Goal: Transaction & Acquisition: Book appointment/travel/reservation

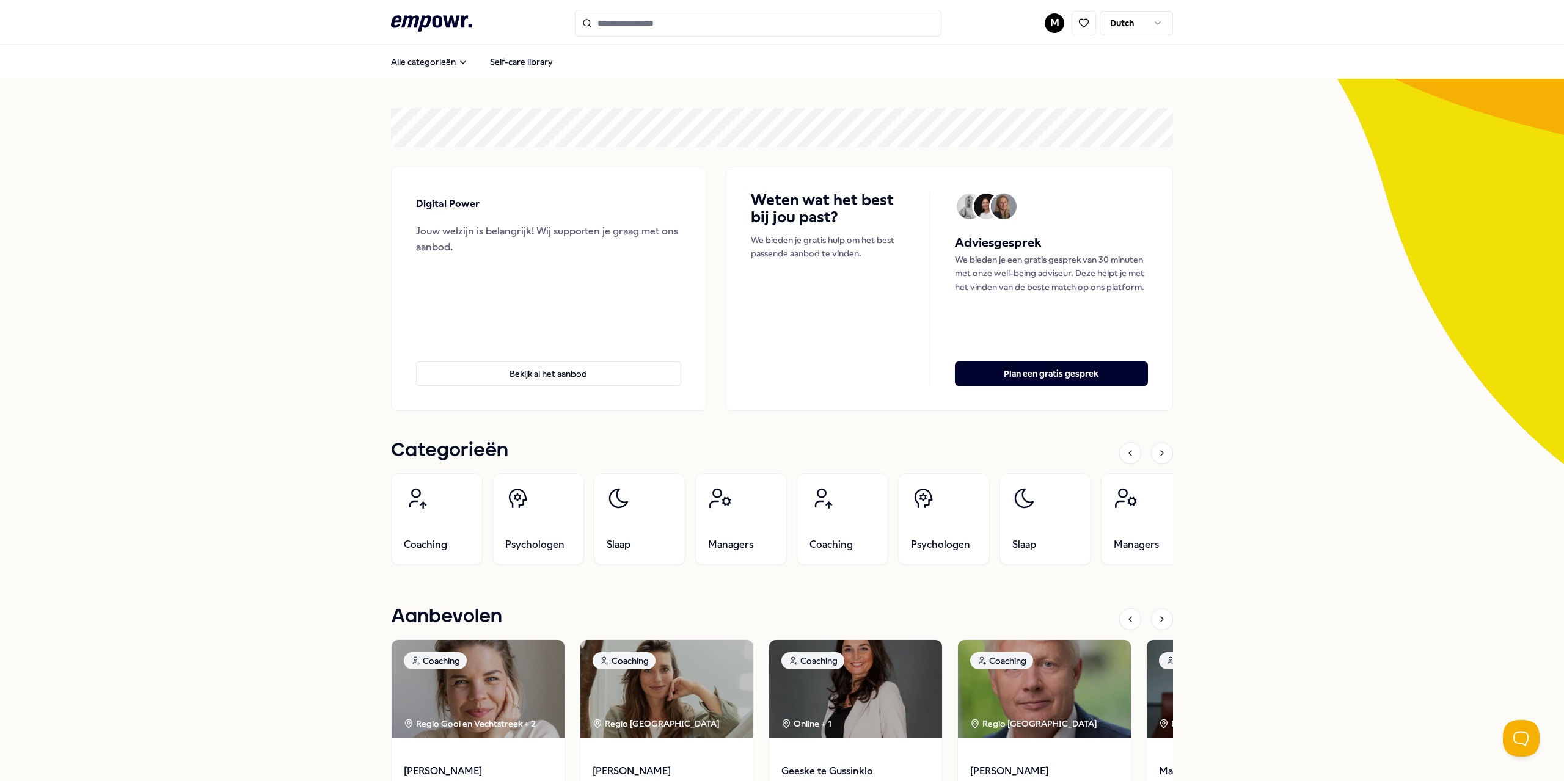
click at [937, 147] on section "Digital Power Jouw welzijn is belangrijk! Wij supporten je graag met ons aanbod…" at bounding box center [782, 259] width 782 height 303
click at [1046, 21] on html ".empowr-logo_svg__cls-1{fill:#03032f} M Dutch Alle categorieën Self-care librar…" at bounding box center [782, 390] width 1564 height 781
click at [912, 85] on html ".empowr-logo_svg__cls-1{fill:#03032f} M Dutch Alle categorieën Self-care librar…" at bounding box center [782, 390] width 1564 height 781
click at [1054, 26] on html ".empowr-logo_svg__cls-1{fill:#03032f} M Dutch Alle categorieën Self-care librar…" at bounding box center [782, 390] width 1564 height 781
click at [1019, 93] on div "Boekingen" at bounding box center [1054, 98] width 121 height 35
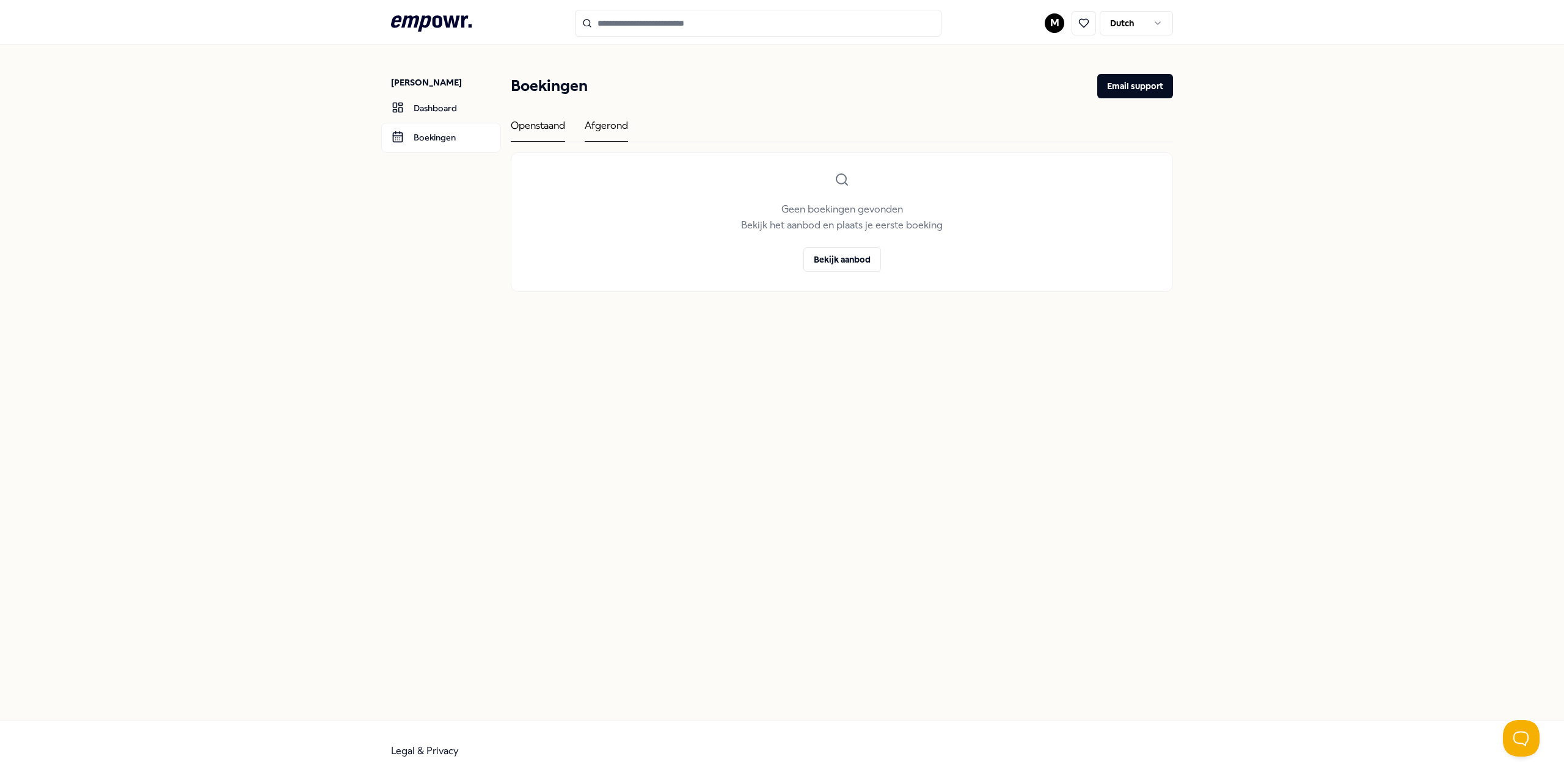
click at [603, 129] on div "Afgerond" at bounding box center [605, 130] width 43 height 24
click at [562, 130] on div "Openstaand" at bounding box center [538, 130] width 54 height 24
click at [461, 104] on link "Dashboard" at bounding box center [441, 107] width 120 height 29
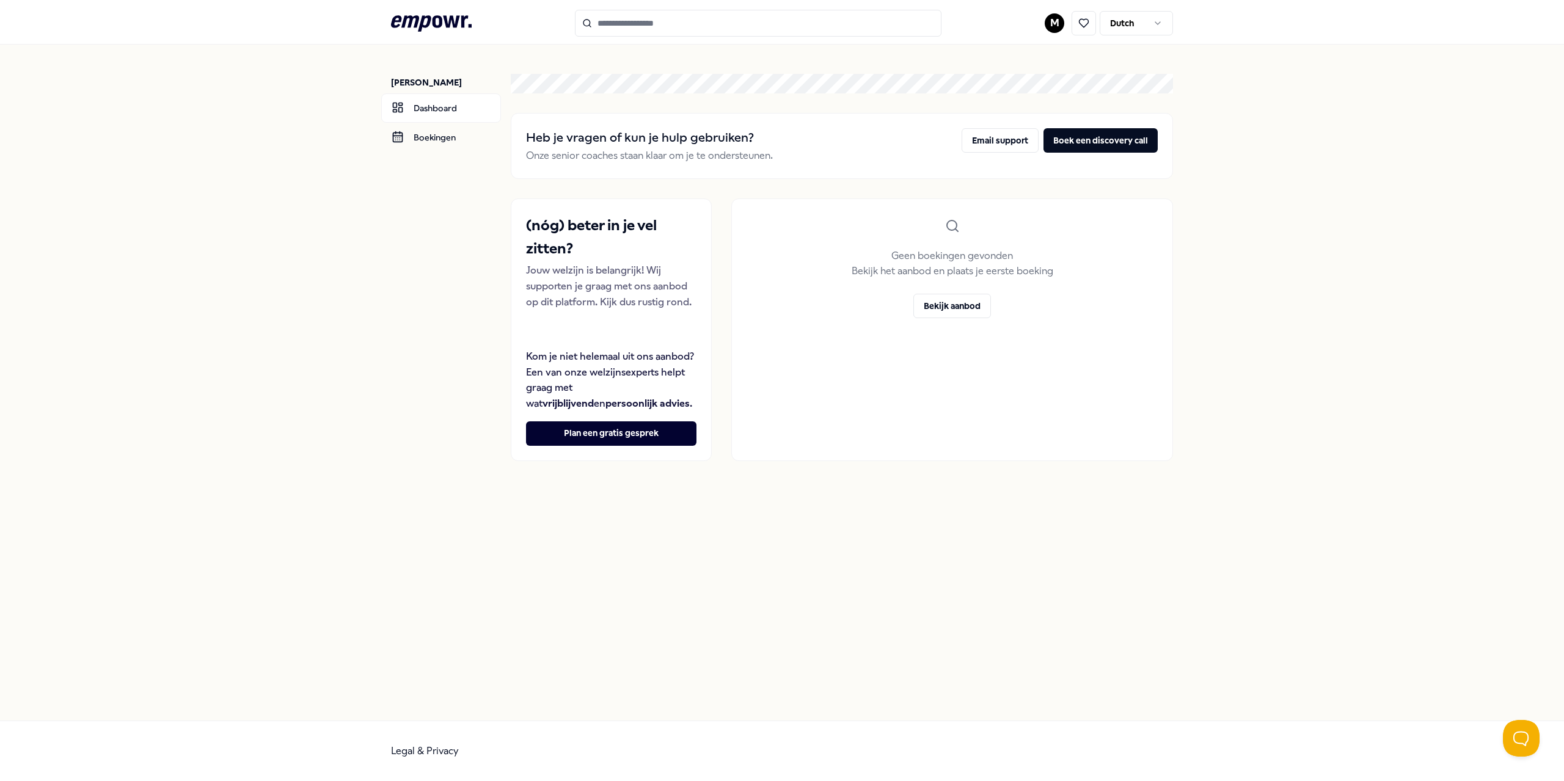
click at [446, 24] on icon at bounding box center [431, 23] width 81 height 16
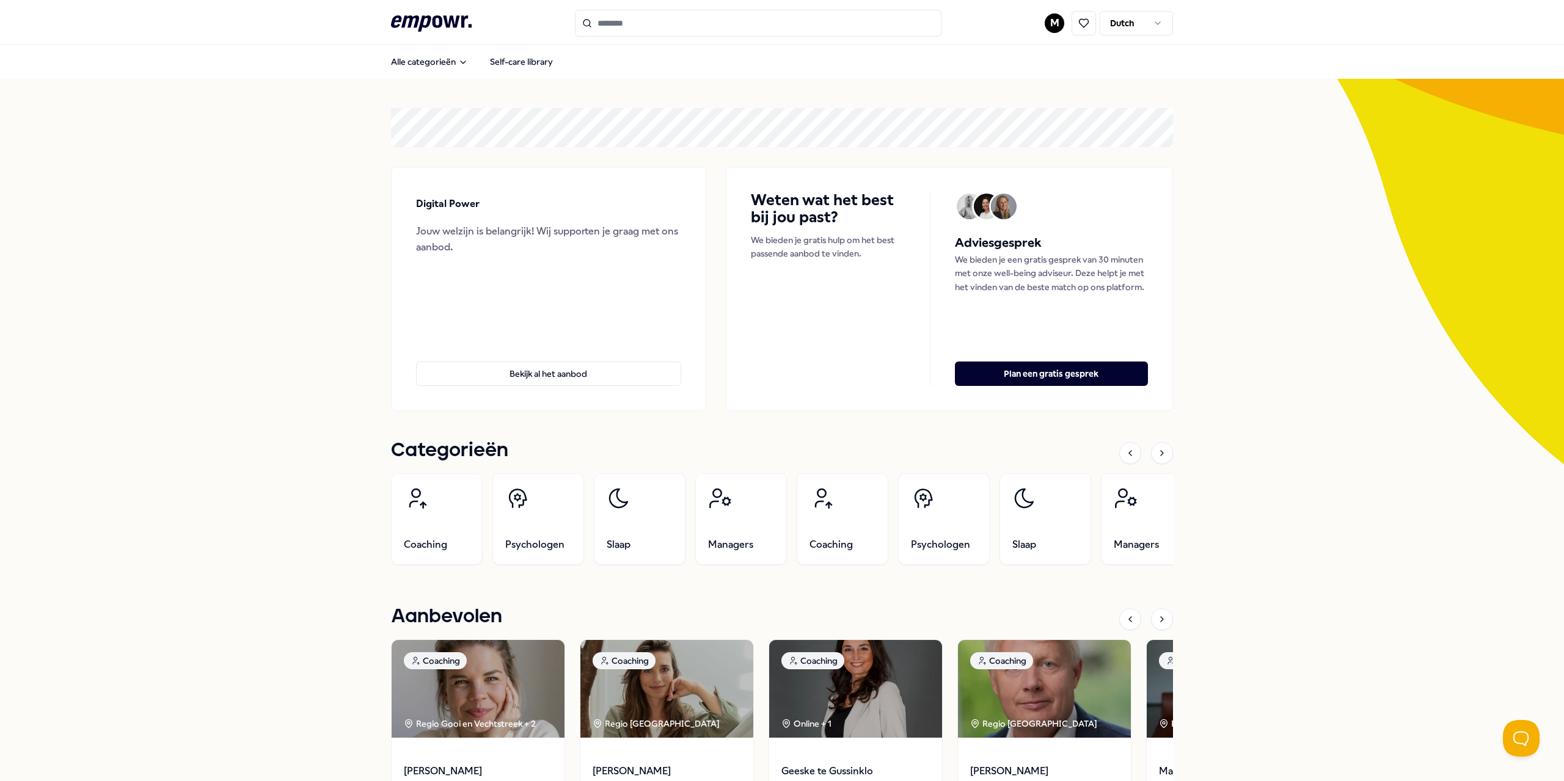
click at [828, 409] on div "Weten wat het best bij jou past? We bieden je gratis hulp om het best passende …" at bounding box center [949, 289] width 447 height 244
click at [828, 408] on div "Weten wat het best bij jou past? We bieden je gratis hulp om het best passende …" at bounding box center [949, 289] width 447 height 244
click at [573, 375] on button "Bekijk al het aanbod" at bounding box center [548, 374] width 265 height 24
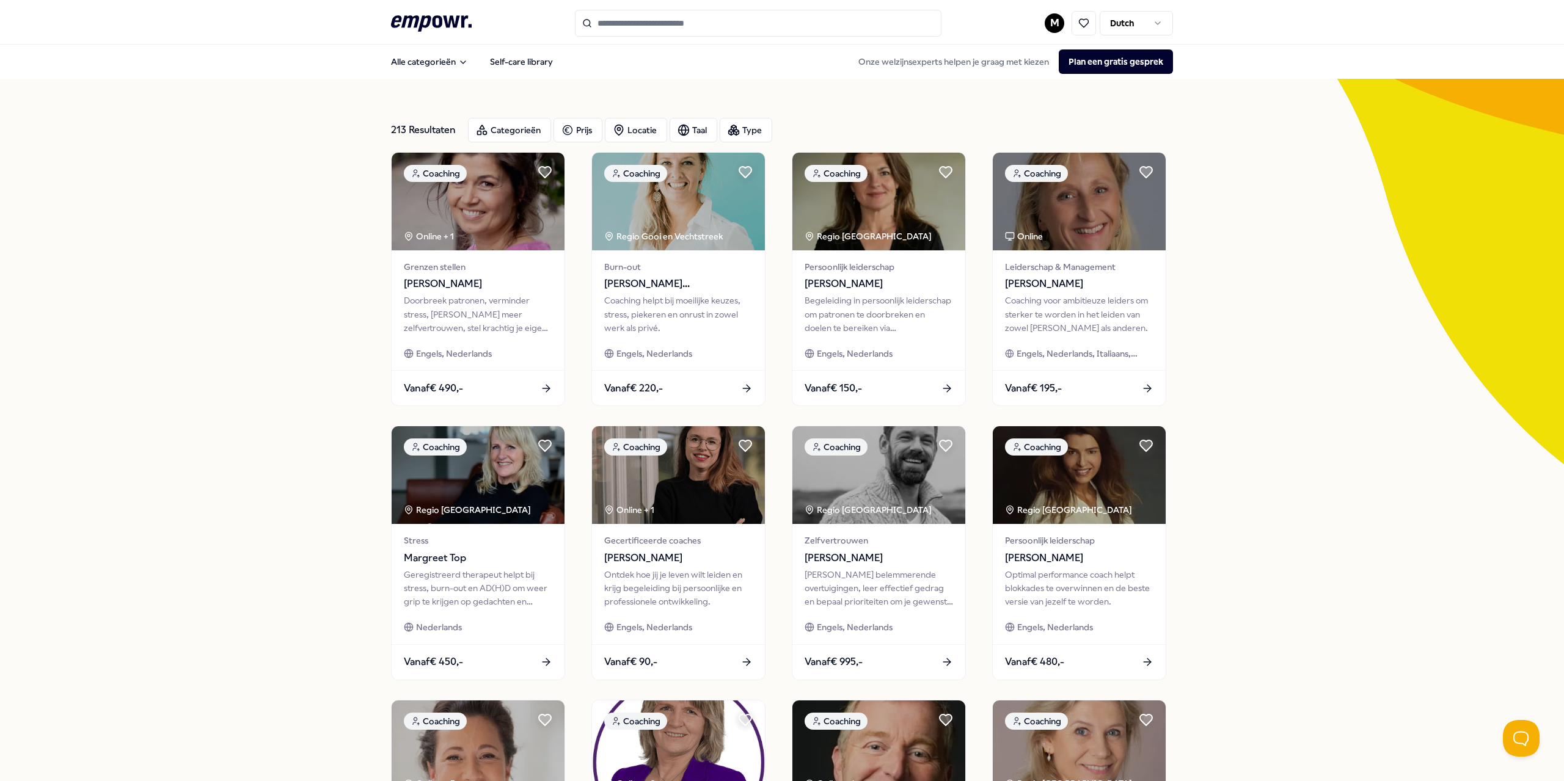
click at [622, 25] on input "Search for products, categories or subcategories" at bounding box center [758, 23] width 366 height 27
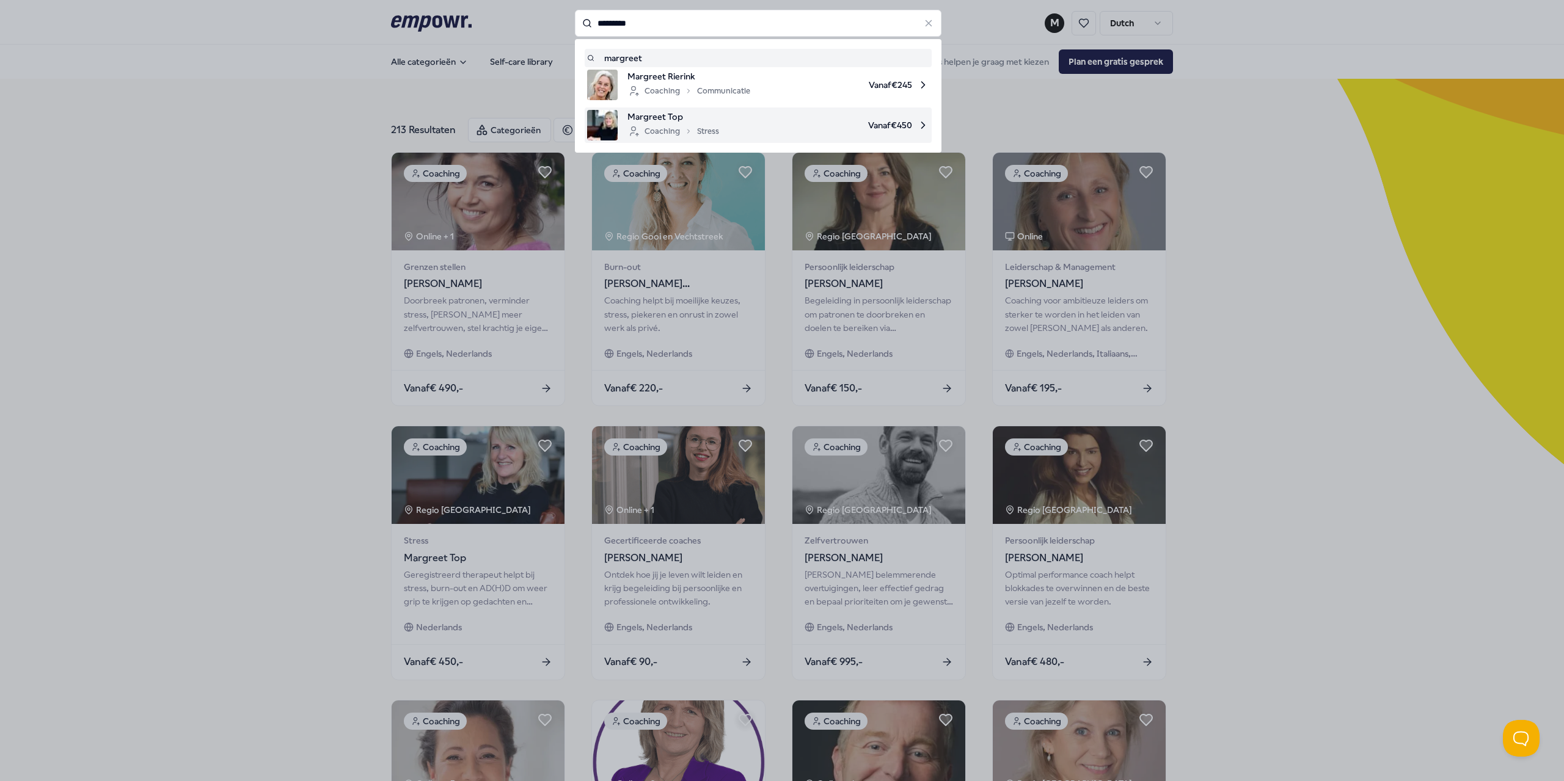
click at [707, 117] on span "Margreet Top" at bounding box center [673, 116] width 92 height 13
type input "********"
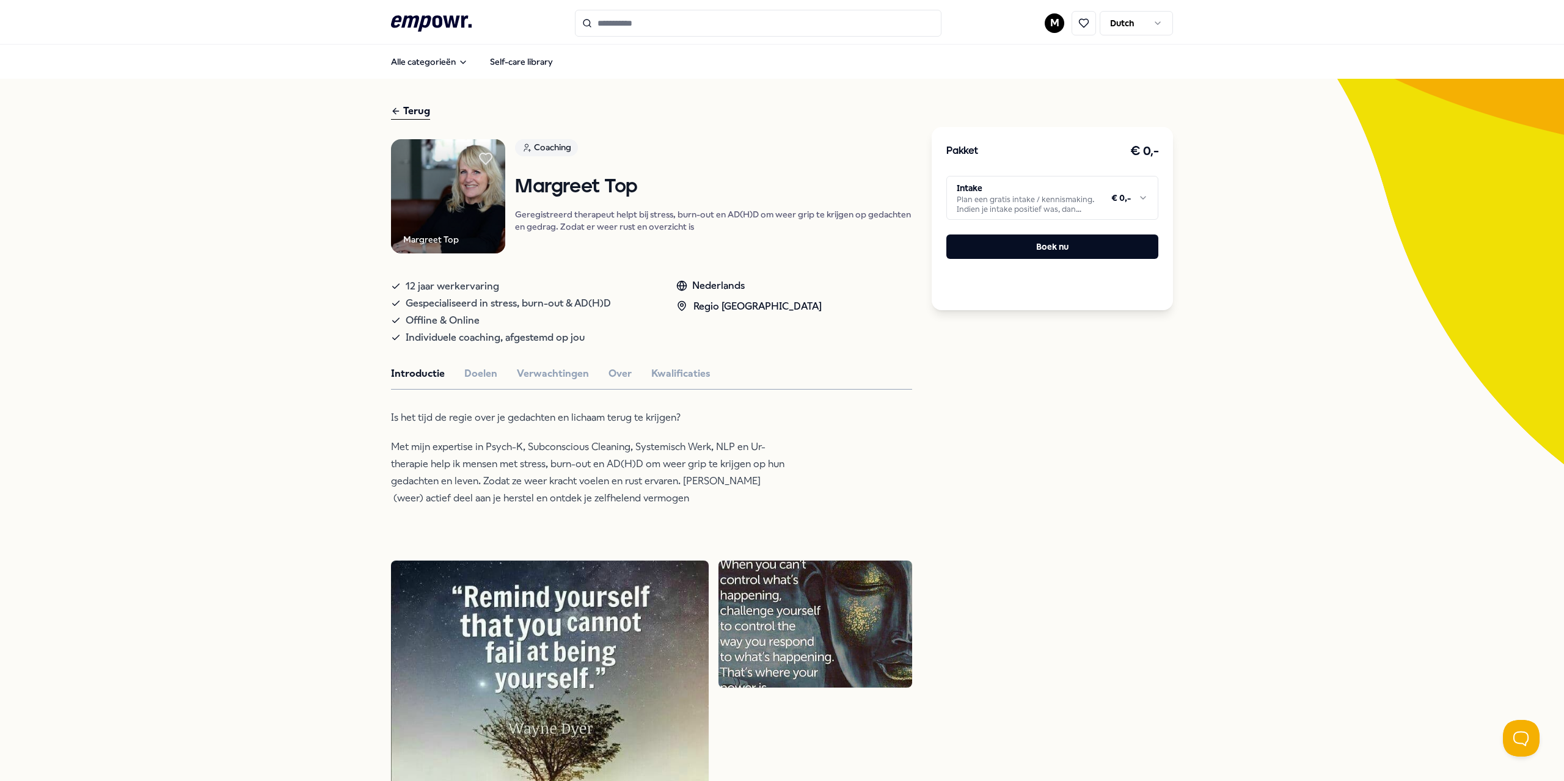
click at [1065, 464] on div "Pakket € 0,- Intake Plan een gratis intake / kennismaking. Indien je intake pos…" at bounding box center [1051, 620] width 241 height 1035
drag, startPoint x: 674, startPoint y: 490, endPoint x: 507, endPoint y: 491, distance: 167.3
click at [506, 492] on p "Met mijn expertise in Psych-K, Subconscious Cleaning, Systemisch Werk, NLP en U…" at bounding box center [589, 473] width 397 height 68
click at [641, 499] on p "Met mijn expertise in Psych-K, Subconscious Cleaning, Systemisch Werk, NLP en U…" at bounding box center [589, 473] width 397 height 68
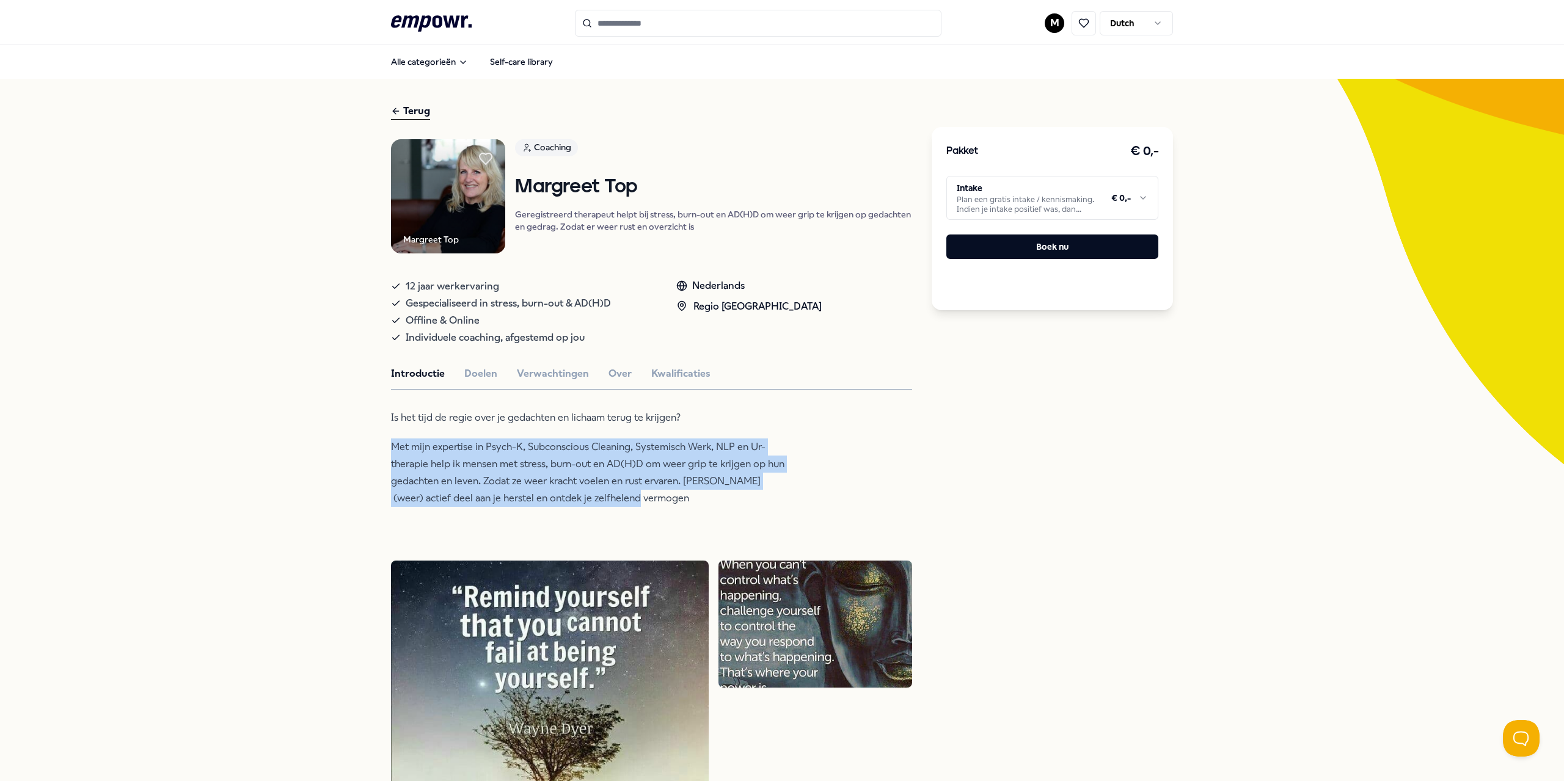
drag, startPoint x: 642, startPoint y: 498, endPoint x: 388, endPoint y: 424, distance: 264.0
click at [377, 440] on div "Terug Margreet Top Coaching Margreet Top Geregistreerd therapeut helpt bij stre…" at bounding box center [782, 621] width 1564 height 1084
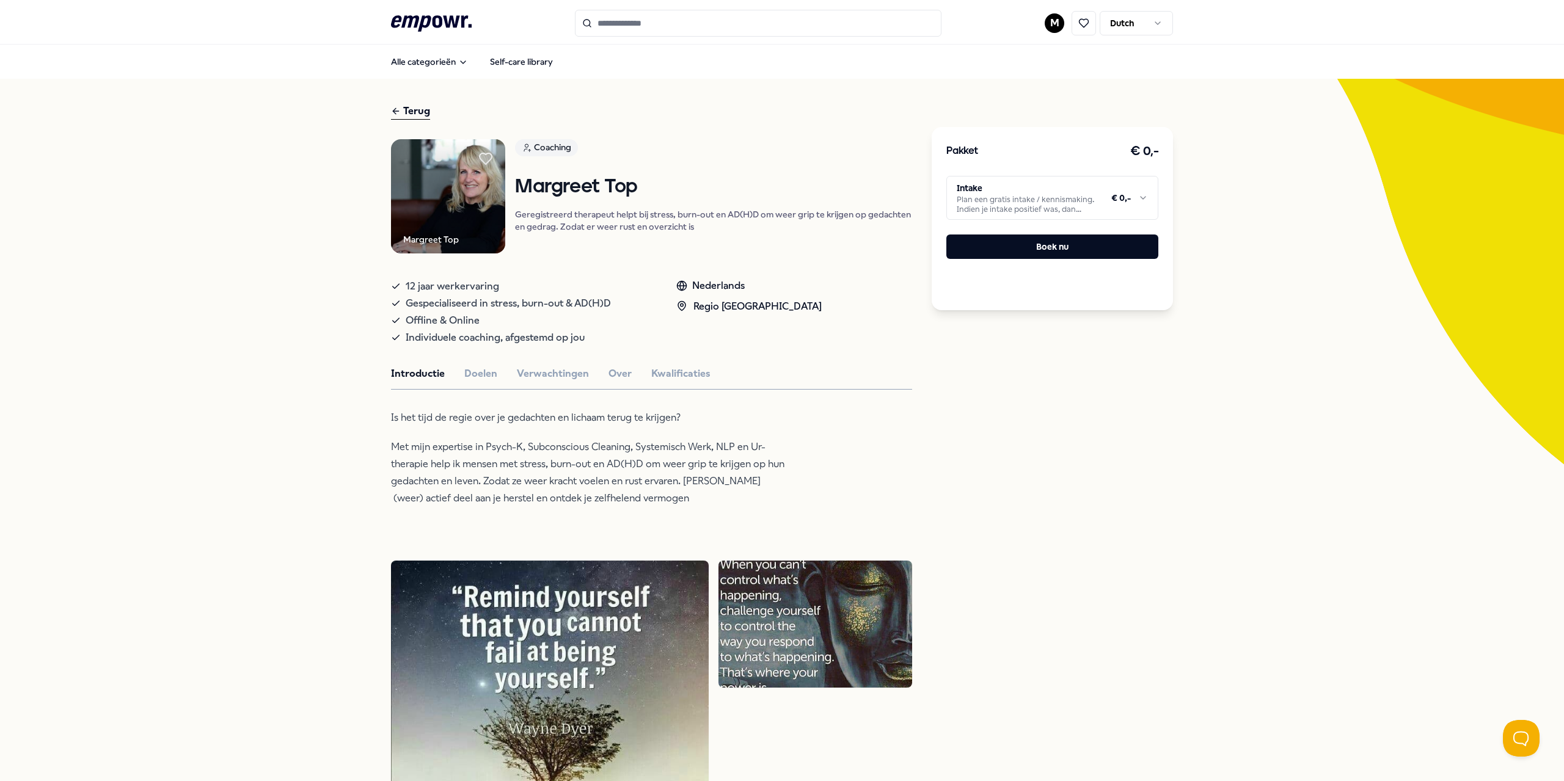
click at [392, 417] on p "Is het tijd de regie over je gedachten en lichaam terug te krijgen?" at bounding box center [589, 417] width 397 height 17
drag, startPoint x: 395, startPoint y: 415, endPoint x: 705, endPoint y: 424, distance: 309.8
click at [705, 424] on div "Terug Margreet Top Coaching Margreet Top Geregistreerd therapeut helpt bij stre…" at bounding box center [782, 621] width 1564 height 1084
click at [644, 477] on p "Met mijn expertise in Psych-K, Subconscious Cleaning, Systemisch Werk, NLP en U…" at bounding box center [589, 473] width 397 height 68
drag, startPoint x: 636, startPoint y: 500, endPoint x: 579, endPoint y: 485, distance: 59.3
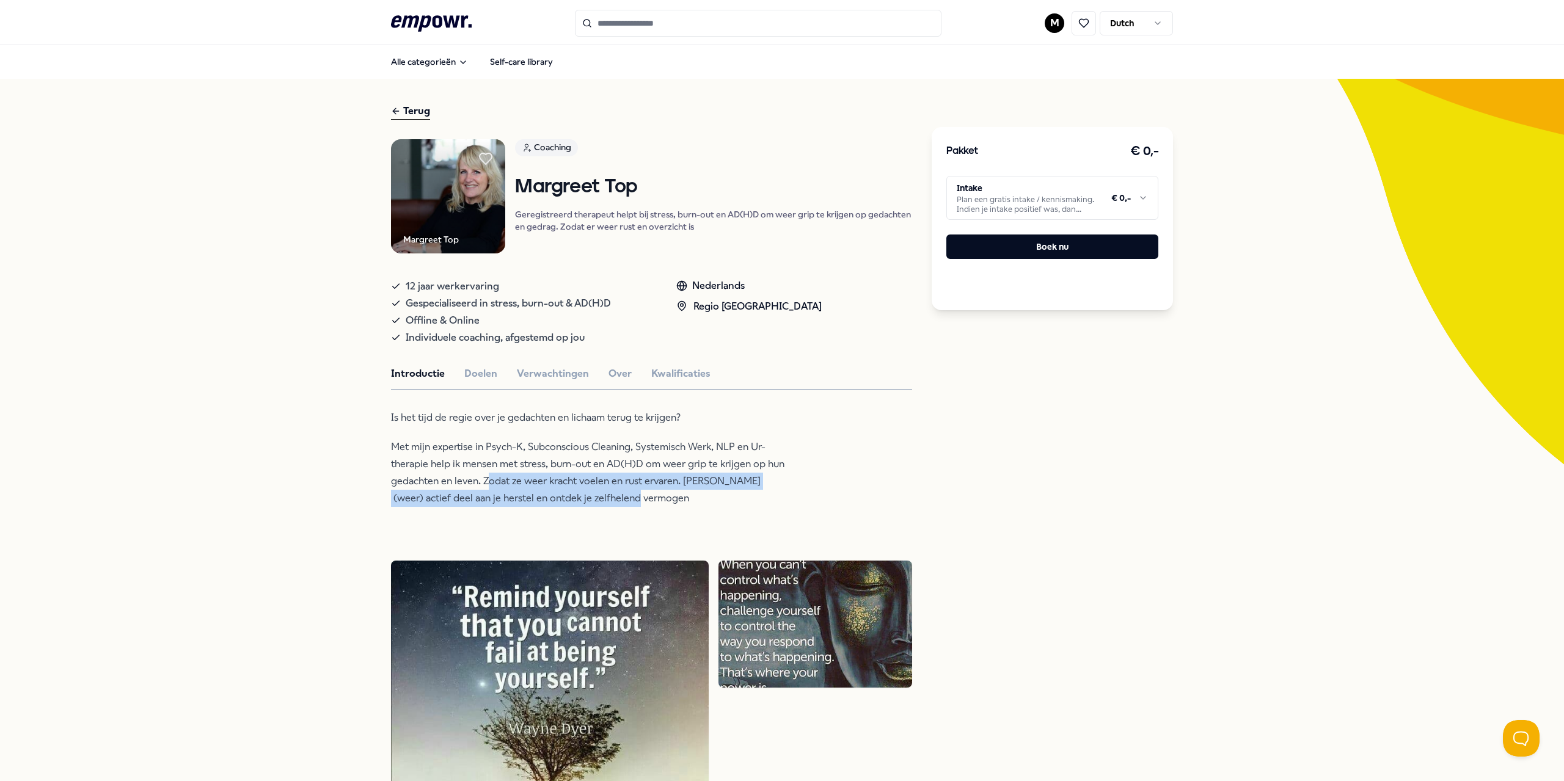
click at [492, 480] on p "Met mijn expertise in Psych-K, Subconscious Cleaning, Systemisch Werk, NLP en U…" at bounding box center [589, 473] width 397 height 68
click at [663, 489] on p "Met mijn expertise in Psych-K, Subconscious Cleaning, Systemisch Werk, NLP en U…" at bounding box center [589, 473] width 397 height 68
drag, startPoint x: 983, startPoint y: 377, endPoint x: 926, endPoint y: 401, distance: 61.6
click at [982, 377] on div "Pakket € 0,- Intake Plan een gratis intake / kennismaking. Indien je intake pos…" at bounding box center [1051, 620] width 241 height 1035
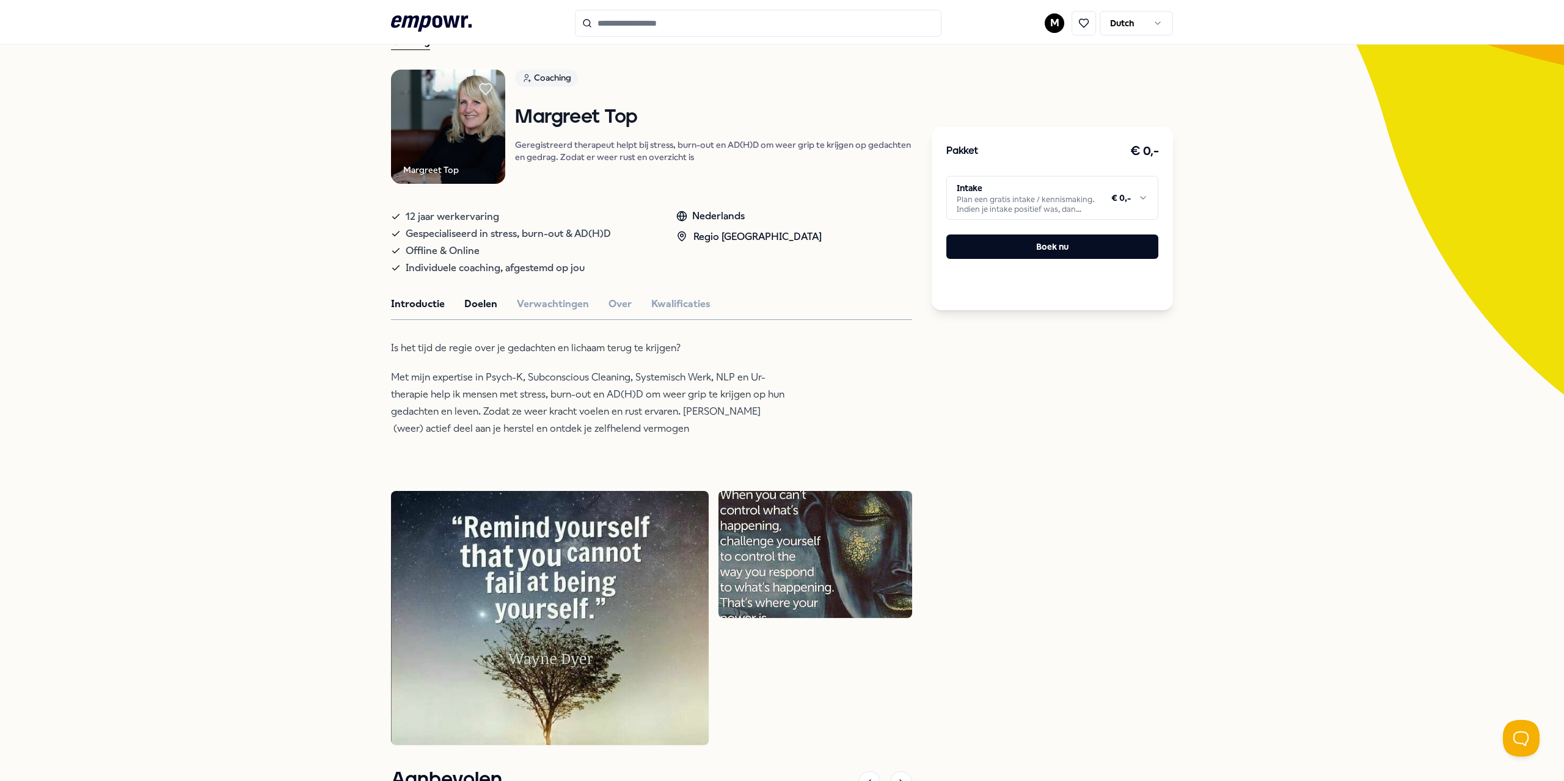
click at [478, 305] on button "Doelen" at bounding box center [480, 304] width 33 height 16
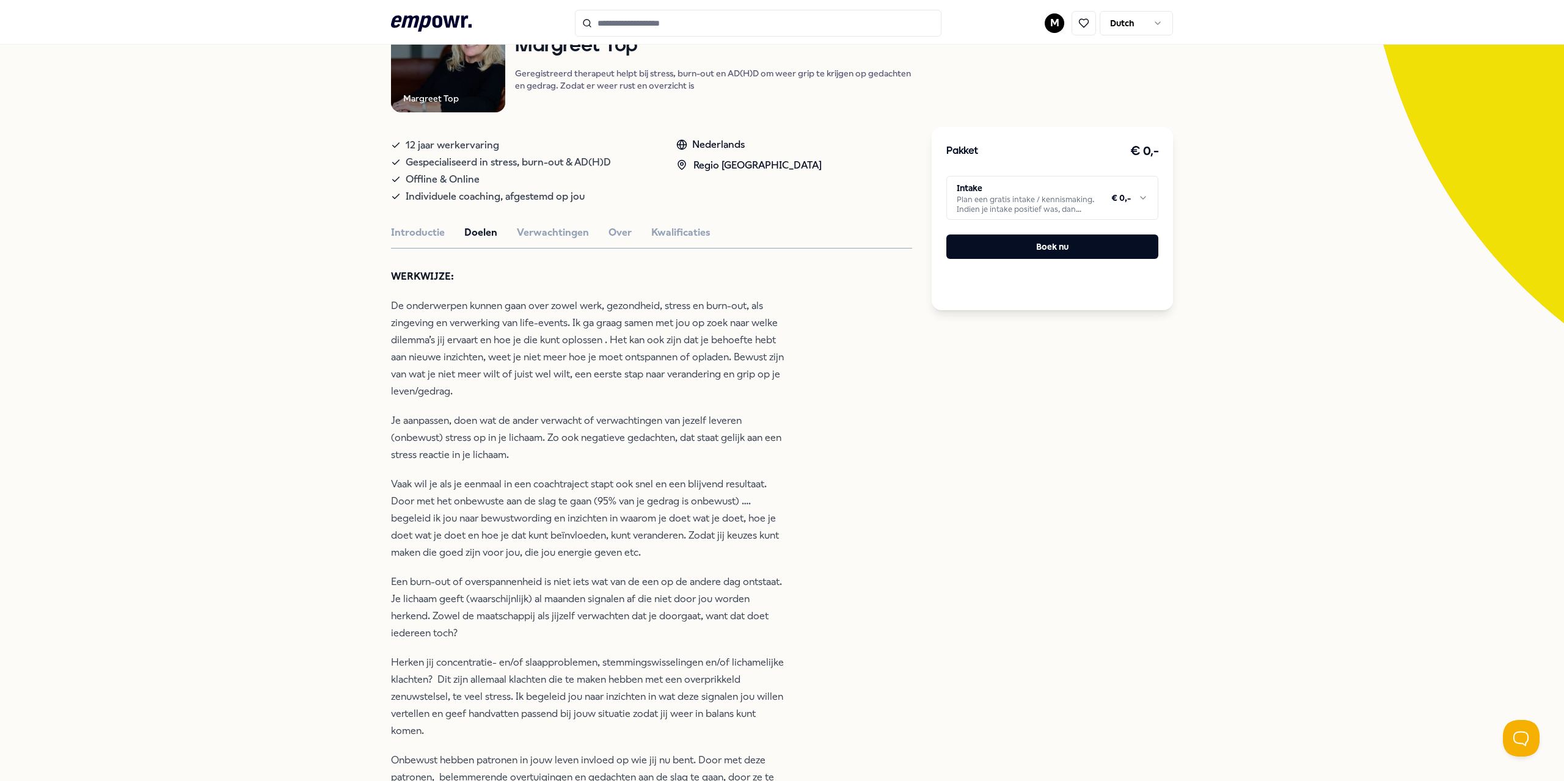
scroll to position [139, 0]
click at [417, 231] on button "Introductie" at bounding box center [418, 235] width 54 height 16
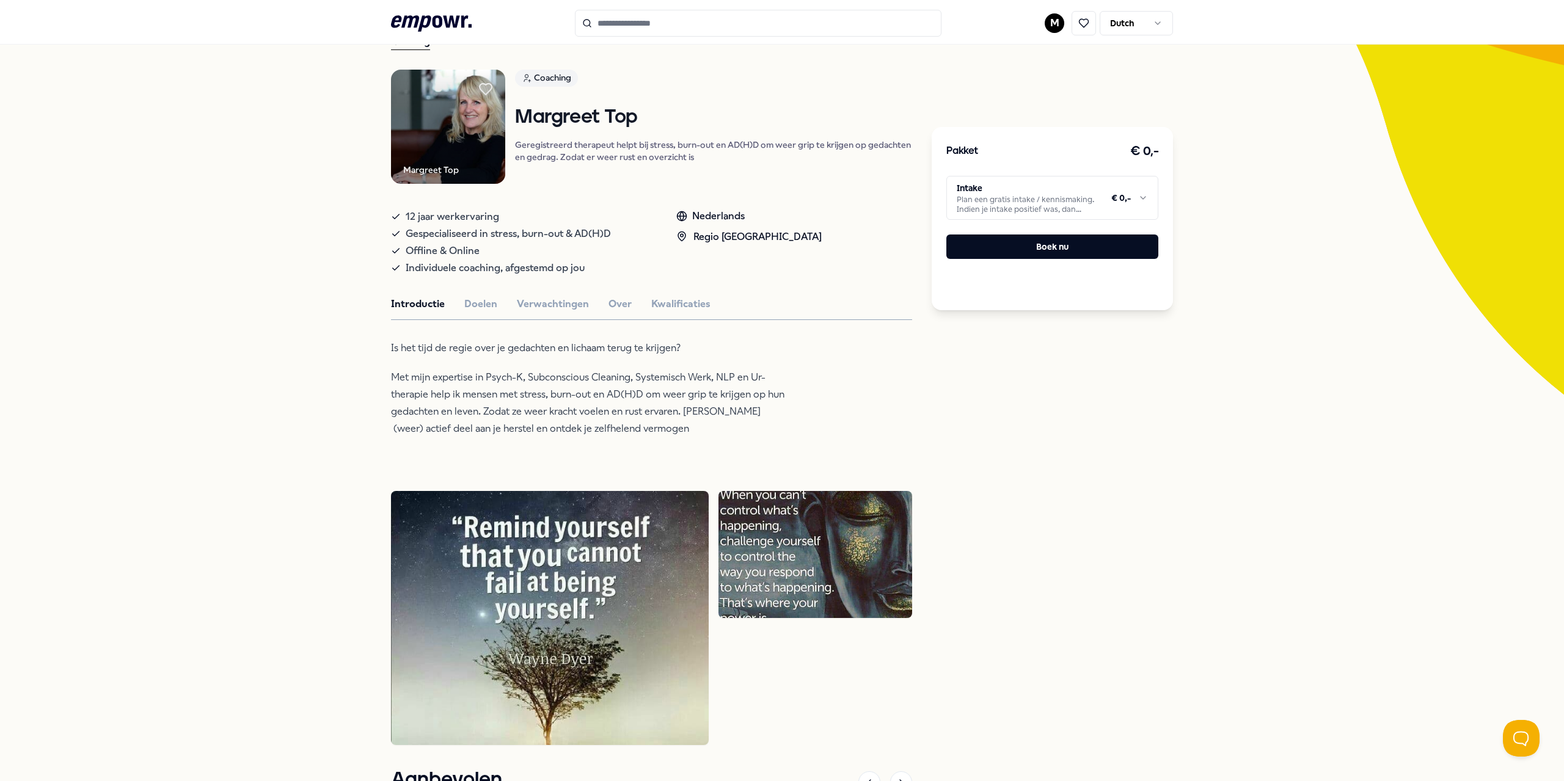
scroll to position [0, 0]
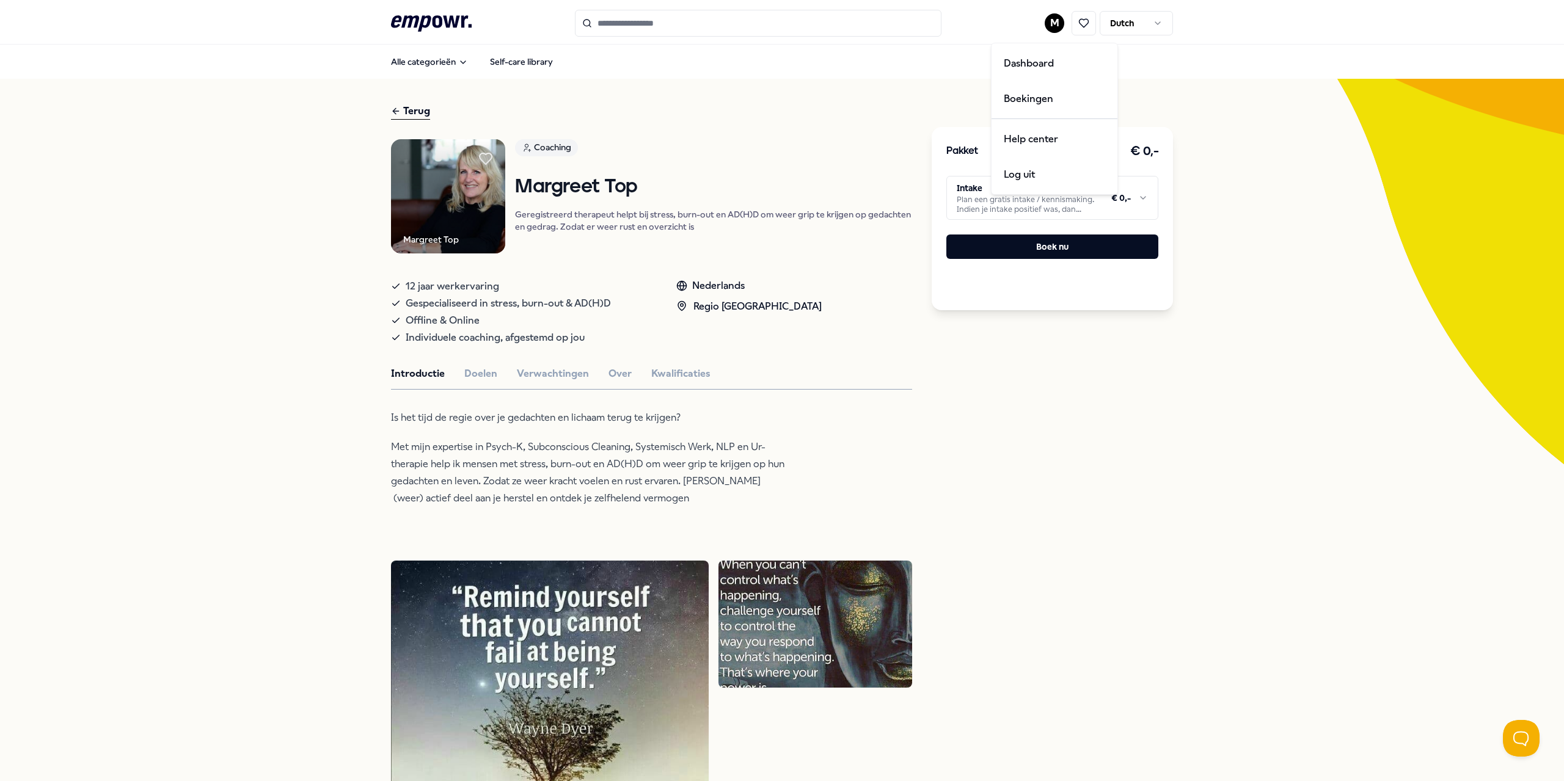
click at [1049, 21] on html ".empowr-logo_svg__cls-1{fill:#03032f} M Dutch Alle categorieën Self-care librar…" at bounding box center [782, 390] width 1564 height 781
click at [1035, 62] on div "Dashboard" at bounding box center [1054, 63] width 121 height 35
click at [1030, 252] on button "Boek nu" at bounding box center [1052, 247] width 212 height 24
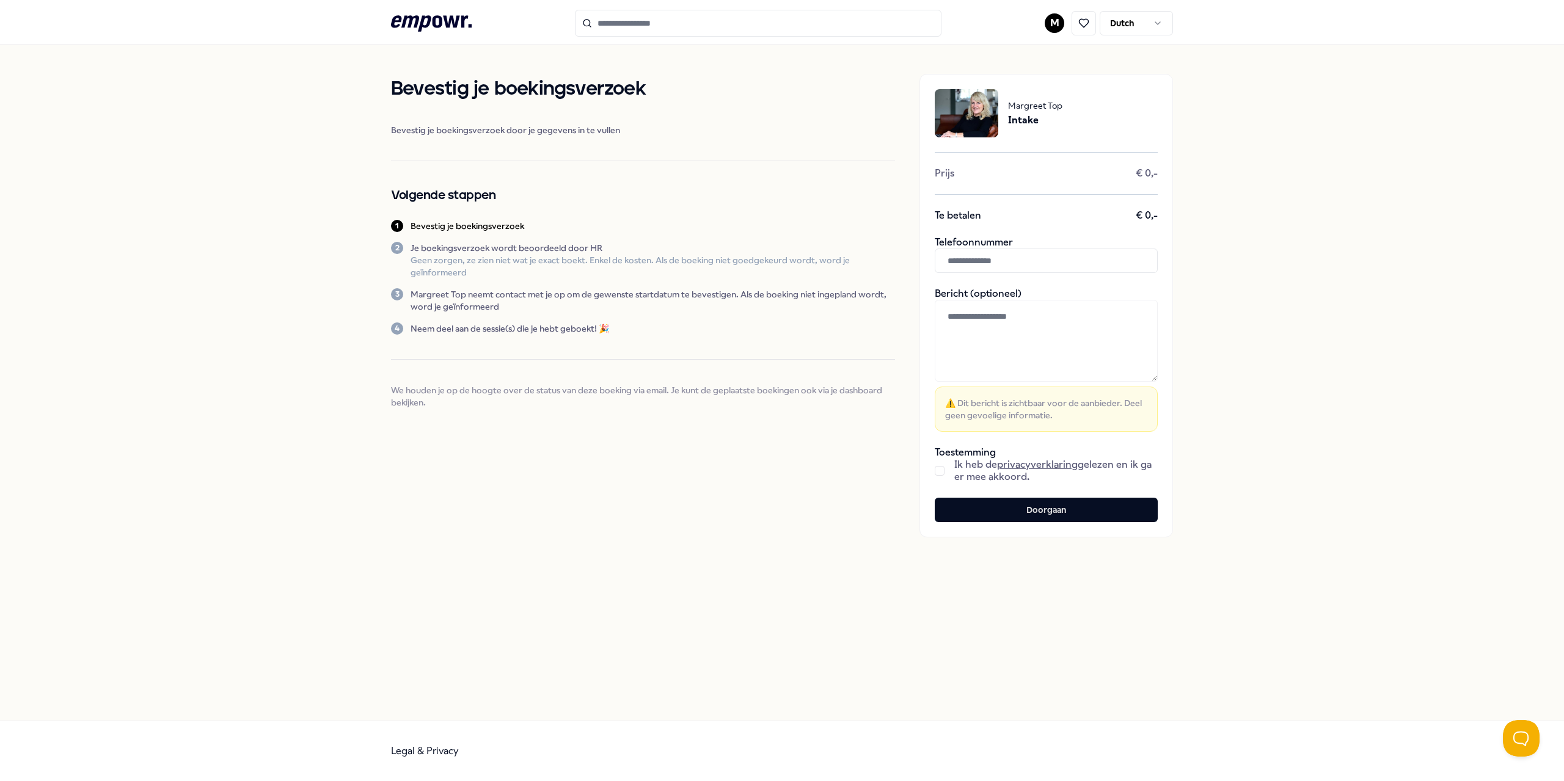
click at [995, 254] on input "text" at bounding box center [1045, 261] width 223 height 24
type input "**********"
click at [943, 470] on button "button" at bounding box center [939, 471] width 10 height 10
click at [990, 325] on textarea at bounding box center [1045, 341] width 223 height 82
click at [1115, 320] on textarea "**********" at bounding box center [1045, 341] width 223 height 82
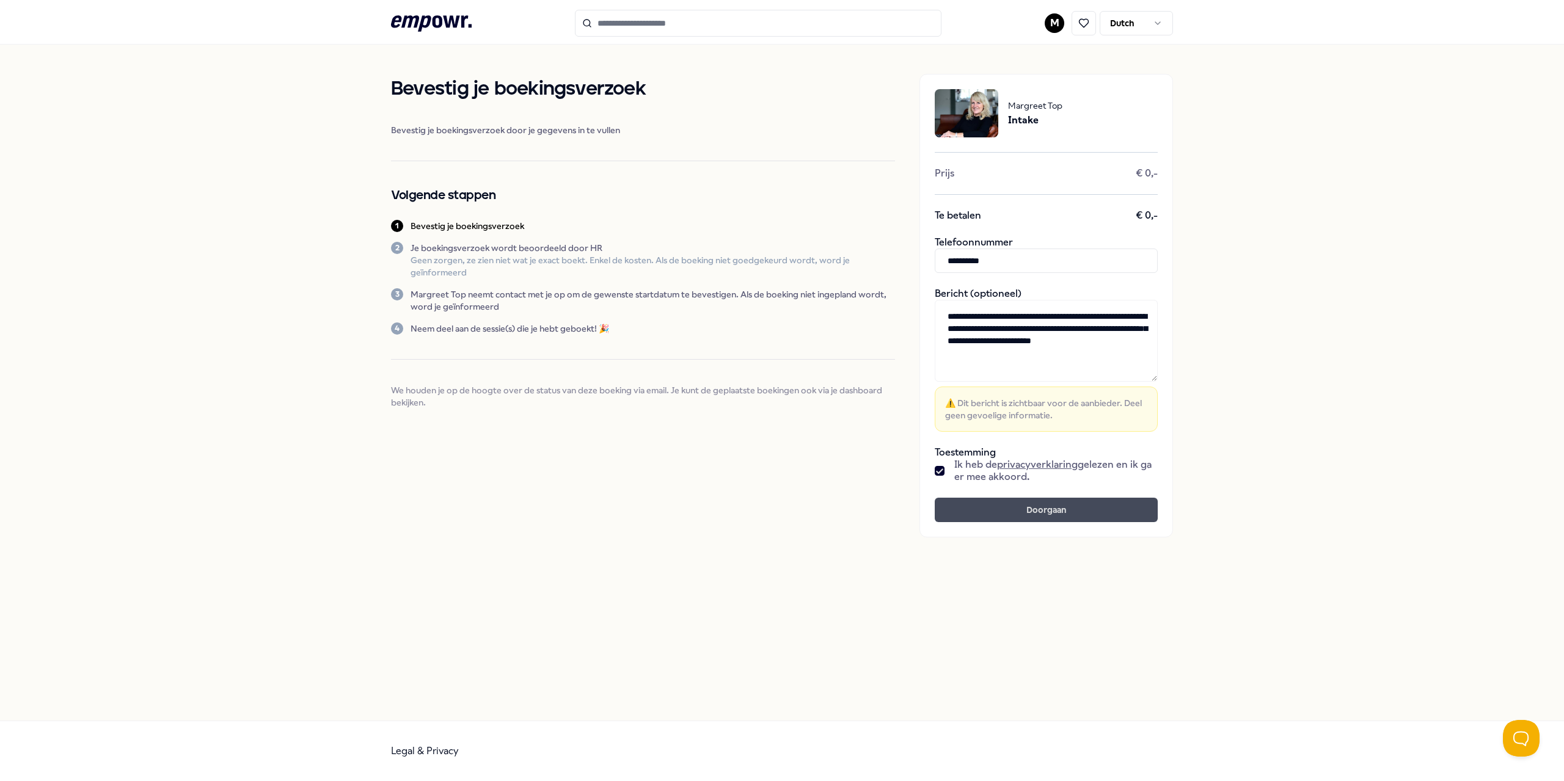
type textarea "**********"
click at [1069, 516] on button "Doorgaan" at bounding box center [1045, 510] width 223 height 24
